Goal: Navigation & Orientation: Find specific page/section

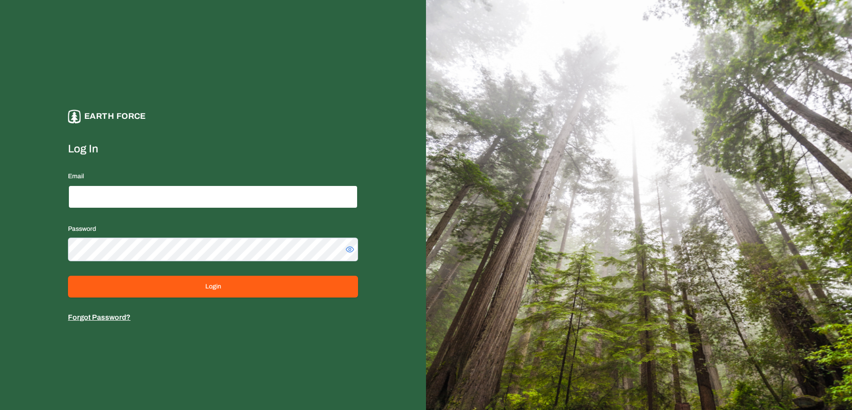
click at [202, 196] on input "Email" at bounding box center [213, 197] width 290 height 24
type input "**********"
click at [68, 276] on button "Login" at bounding box center [213, 287] width 290 height 22
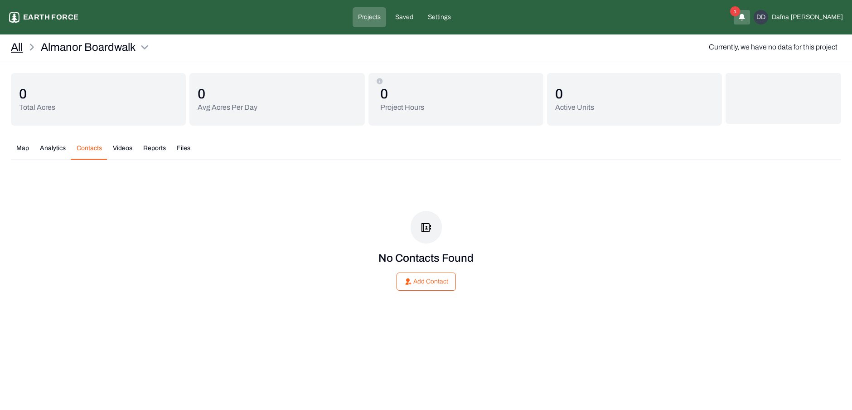
click at [18, 45] on link "All" at bounding box center [17, 47] width 12 height 15
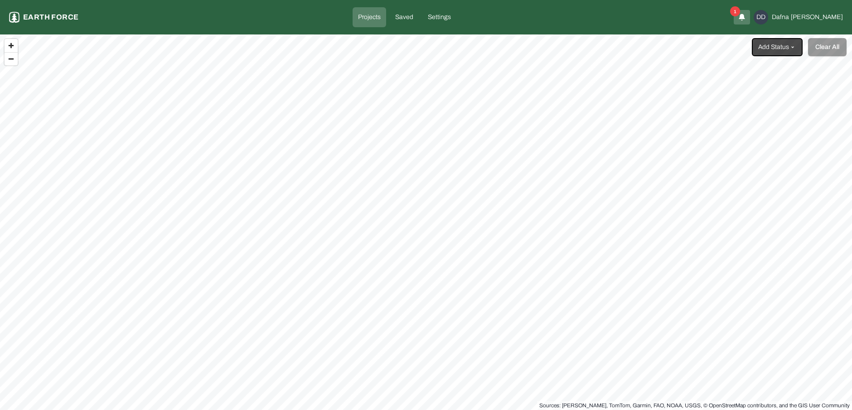
click at [746, 18] on icon "button" at bounding box center [742, 17] width 7 height 11
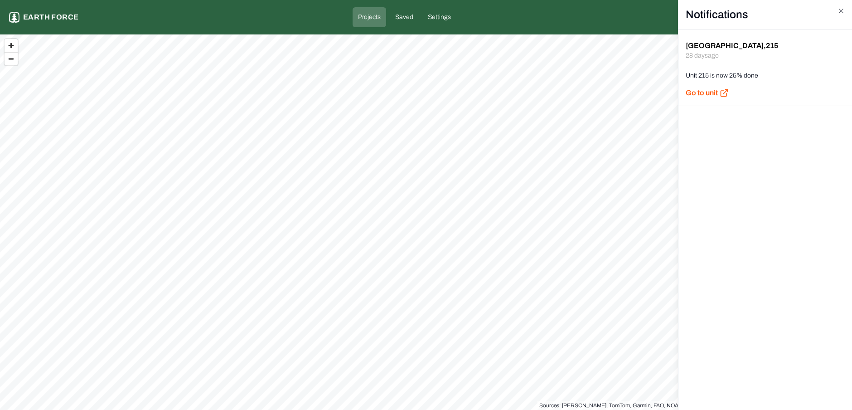
click at [596, 18] on html "Projects Earth force Projects Saved Settings DD Dafna David Add Status Clear Al…" at bounding box center [426, 205] width 852 height 410
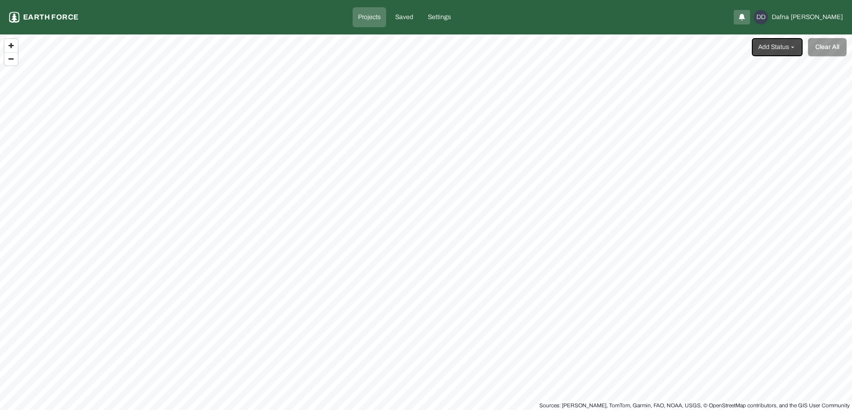
click at [381, 14] on p "Projects" at bounding box center [369, 17] width 23 height 9
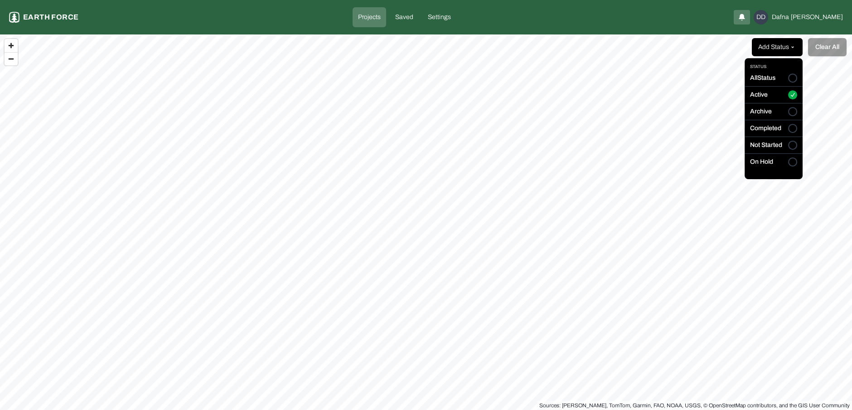
click at [781, 52] on html "Projects Earth force Projects Saved Settings DD Dafna David Add Status Clear Al…" at bounding box center [426, 205] width 852 height 410
click at [792, 77] on button "All Status" at bounding box center [792, 78] width 9 height 9
click at [715, 34] on html "Projects Earth force Projects Saved Settings DD Dafna David Add Status Clear Al…" at bounding box center [426, 205] width 852 height 410
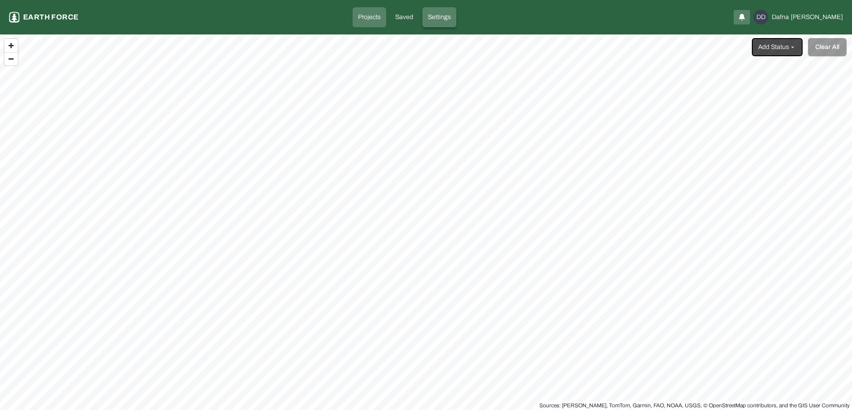
click at [451, 17] on p "Settings" at bounding box center [439, 17] width 23 height 9
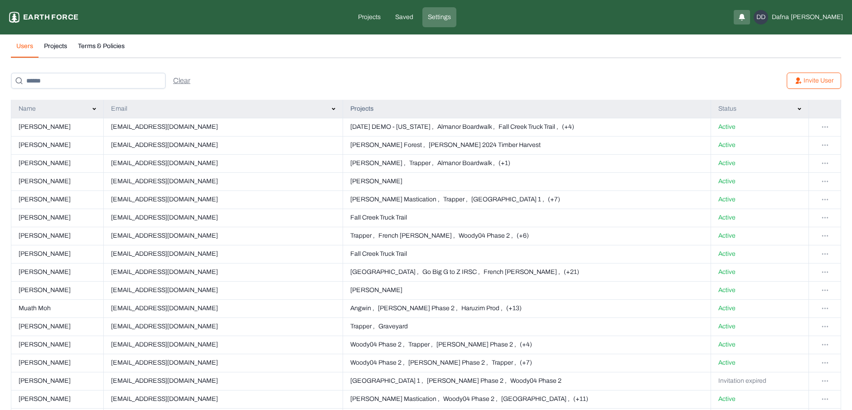
click at [59, 50] on button "Projects" at bounding box center [56, 50] width 34 height 16
click at [29, 49] on button "Users" at bounding box center [25, 50] width 28 height 16
click at [381, 16] on p "Projects" at bounding box center [369, 17] width 23 height 9
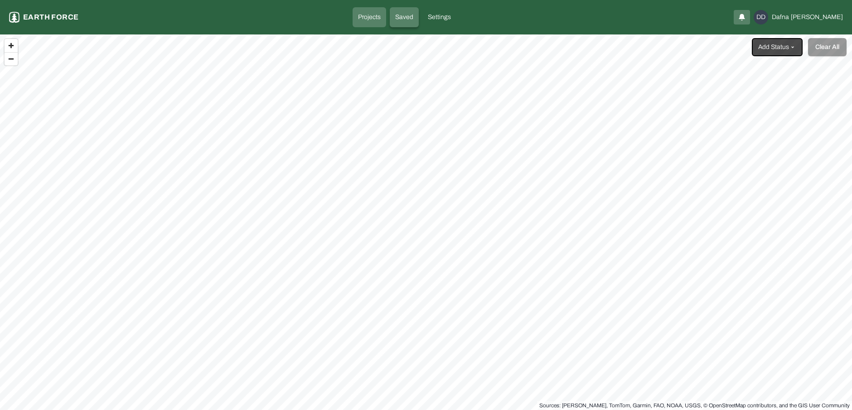
click at [414, 19] on p "Saved" at bounding box center [404, 17] width 18 height 9
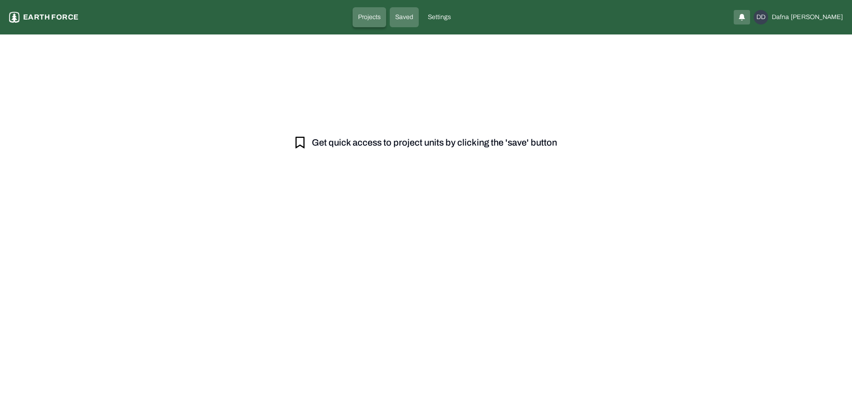
click at [381, 19] on p "Projects" at bounding box center [369, 17] width 23 height 9
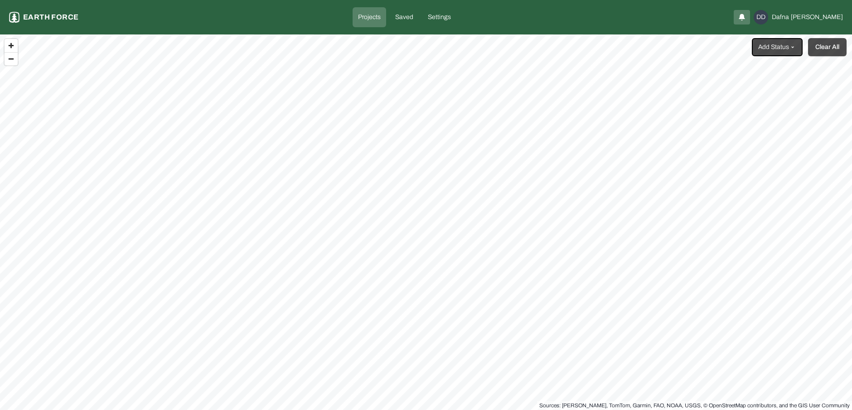
click at [830, 51] on button "Clear All" at bounding box center [827, 47] width 39 height 18
click at [779, 41] on html "Projects Earth force Projects Saved Settings DD Dafna David Add Status Clear Al…" at bounding box center [426, 205] width 852 height 410
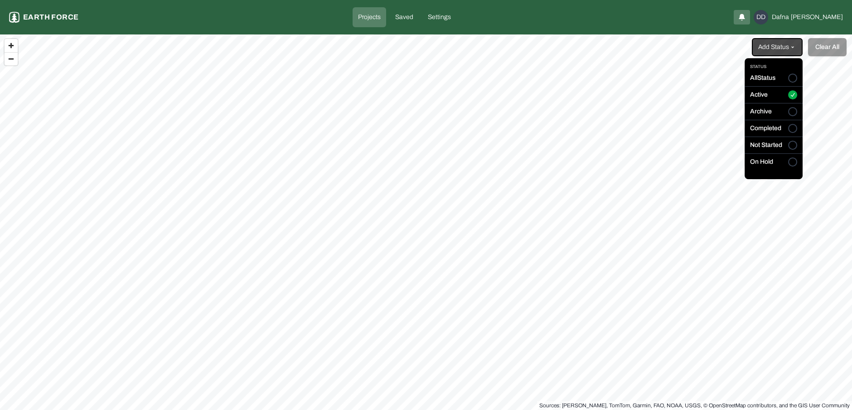
click at [794, 74] on button "All Status" at bounding box center [792, 78] width 9 height 9
click at [820, 50] on html "Projects Earth force Projects Saved Settings DD Dafna David Add Status Clear Al…" at bounding box center [426, 205] width 852 height 410
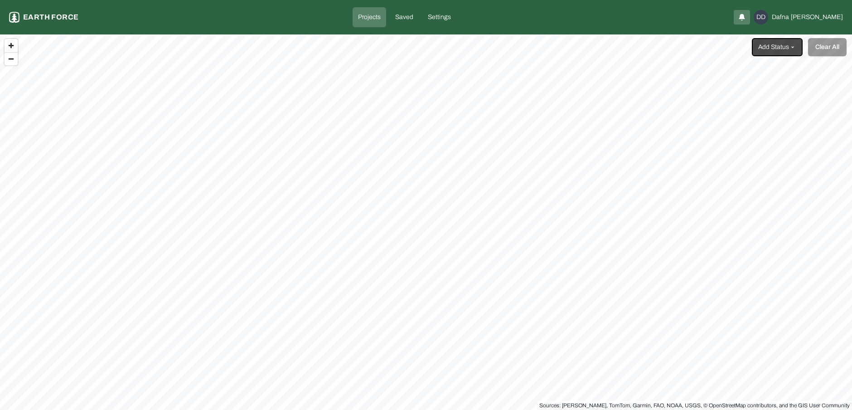
click at [791, 49] on html "Projects Earth force Projects Saved Settings DD Dafna David Add Status Clear Al…" at bounding box center [426, 205] width 852 height 410
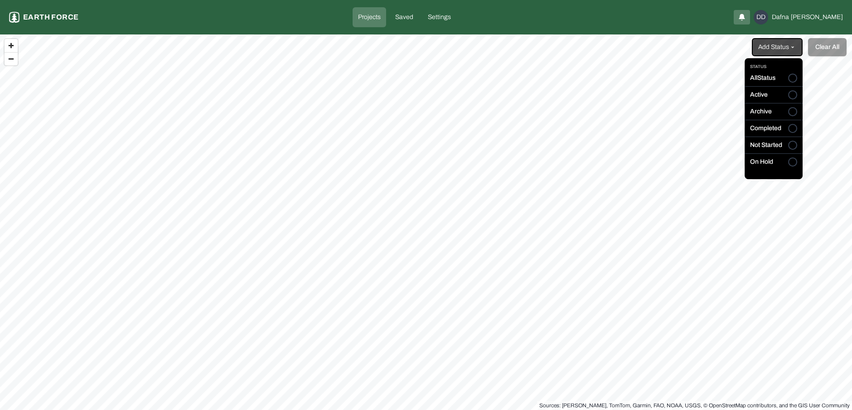
click at [794, 92] on button "Active" at bounding box center [792, 95] width 9 height 9
click at [635, 48] on html "Projects Earth force Projects Saved Settings DD Dafna David Add Status Clear Al…" at bounding box center [426, 205] width 852 height 410
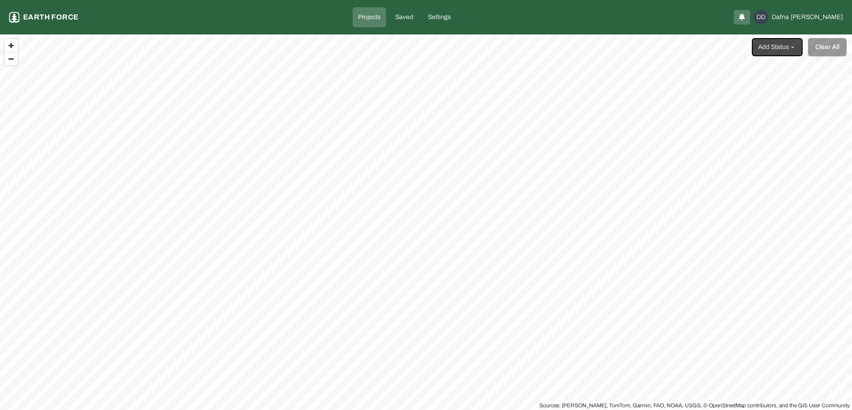
click at [777, 24] on div "Projects Earth force Projects Saved Settings DD Dafna David" at bounding box center [426, 17] width 834 height 20
click at [745, 19] on icon "button" at bounding box center [742, 16] width 5 height 5
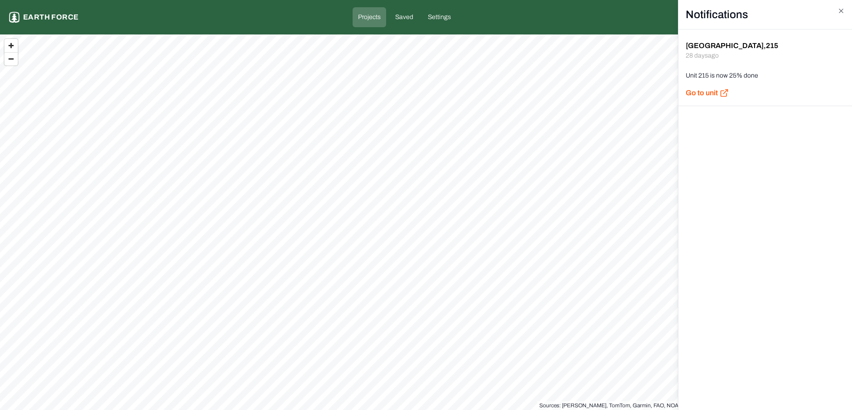
click at [785, 70] on div "Sleighville , 215 28 days ago Unit 215 is now 25% done Go to unit" at bounding box center [766, 69] width 174 height 73
click at [719, 92] on div "Go to unit" at bounding box center [765, 93] width 159 height 11
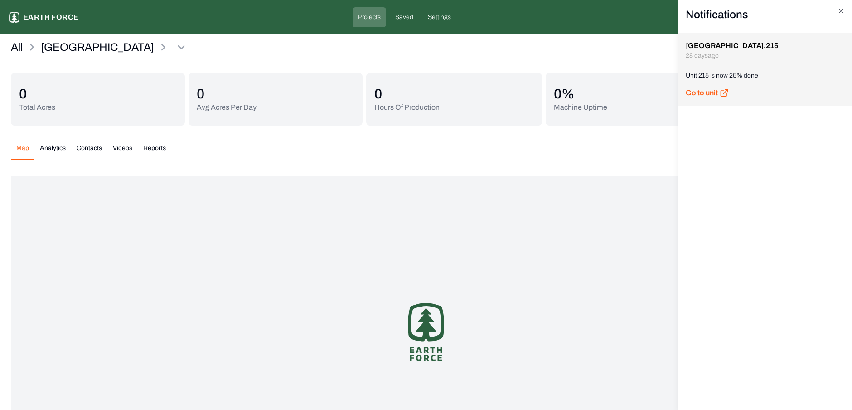
click at [517, 141] on html "Sleighville Earth force Projects Saved Settings DD Dafna David All Sleighville …" at bounding box center [426, 249] width 852 height 498
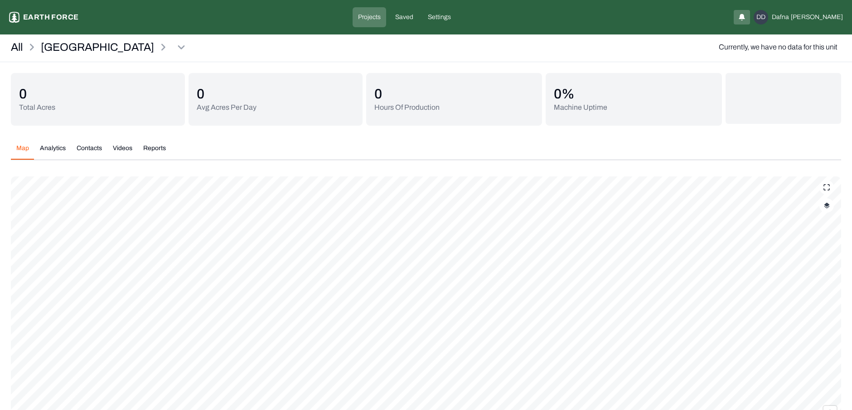
click at [830, 206] on button "button" at bounding box center [827, 205] width 15 height 15
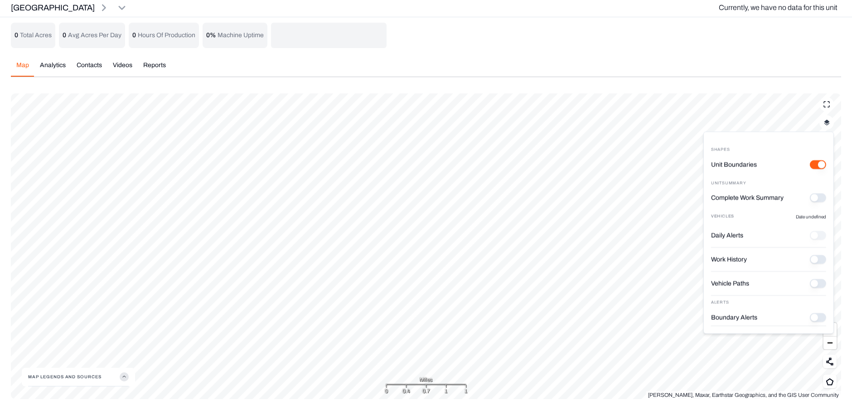
scroll to position [1, 0]
click at [817, 277] on div "Vehicle Paths" at bounding box center [768, 284] width 115 height 24
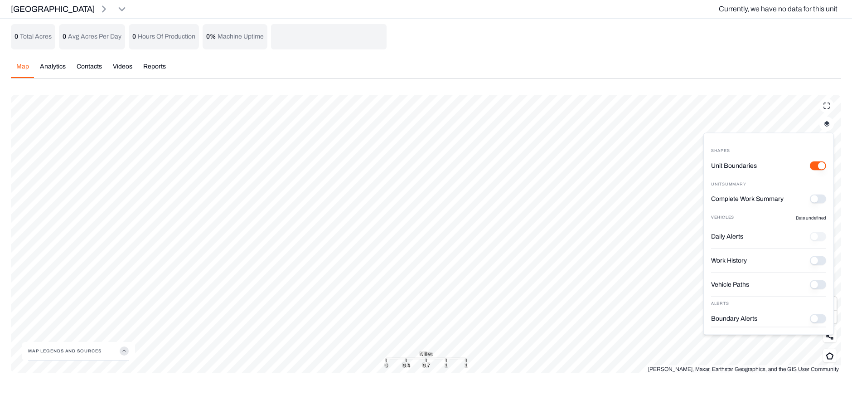
scroll to position [0, 0]
click at [817, 261] on History "Work History" at bounding box center [818, 260] width 16 height 9
click at [122, 350] on icon "button" at bounding box center [124, 350] width 9 height 9
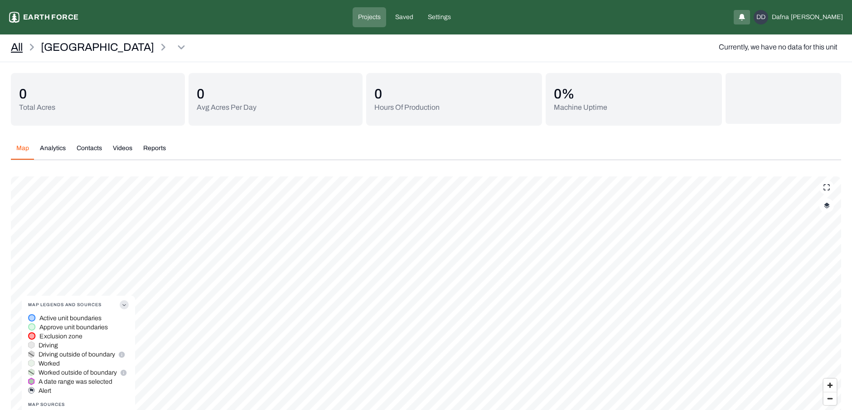
click at [19, 48] on link "All" at bounding box center [17, 47] width 12 height 15
